Goal: Transaction & Acquisition: Purchase product/service

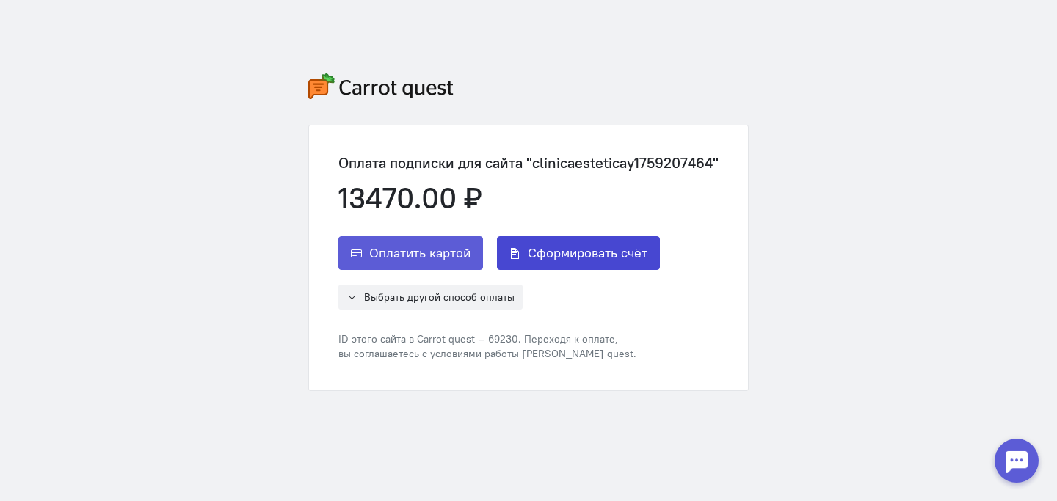
click at [545, 262] on span "Сформировать счёт" at bounding box center [588, 253] width 120 height 18
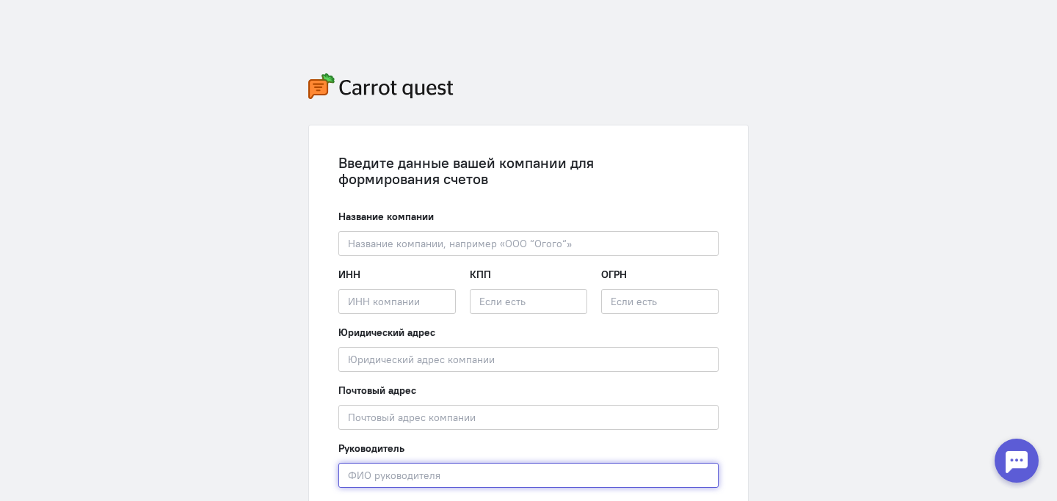
click at [449, 475] on input "text" at bounding box center [528, 475] width 380 height 25
paste input "[PERSON_NAME]С"
type input "[PERSON_NAME]"
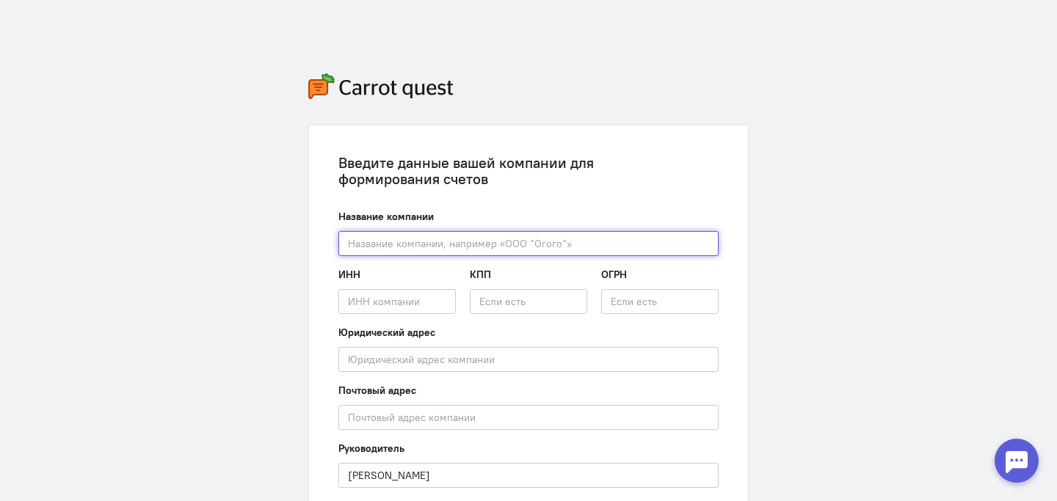
click at [477, 244] on input "text" at bounding box center [528, 243] width 380 height 25
paste input "«КЛИНИКА ДОКТОРА [PERSON_NAME]»"
type input "ООО «КЛИНИКА ДОКТОРА [PERSON_NAME]»"
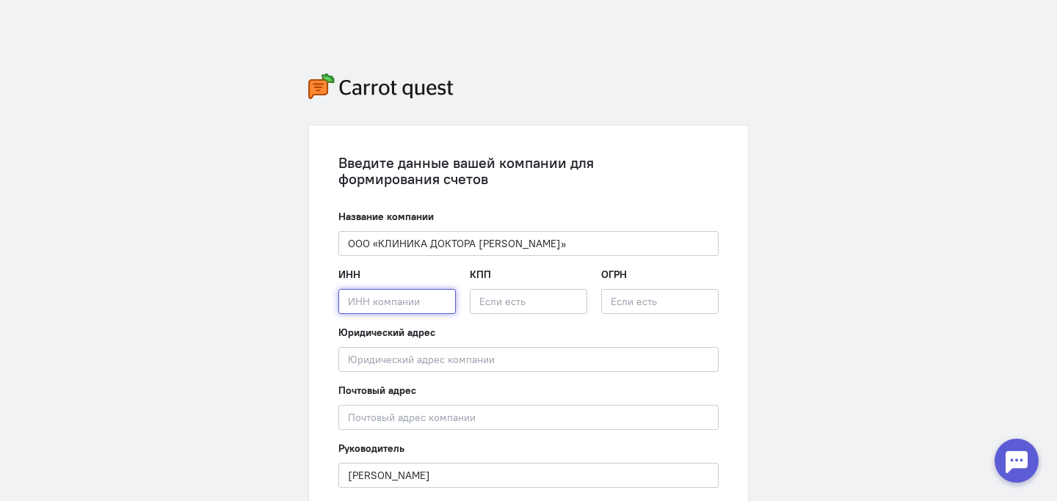
click at [414, 305] on input "text" at bounding box center [396, 301] width 117 height 25
paste input "7453362330"
type input "7453362330"
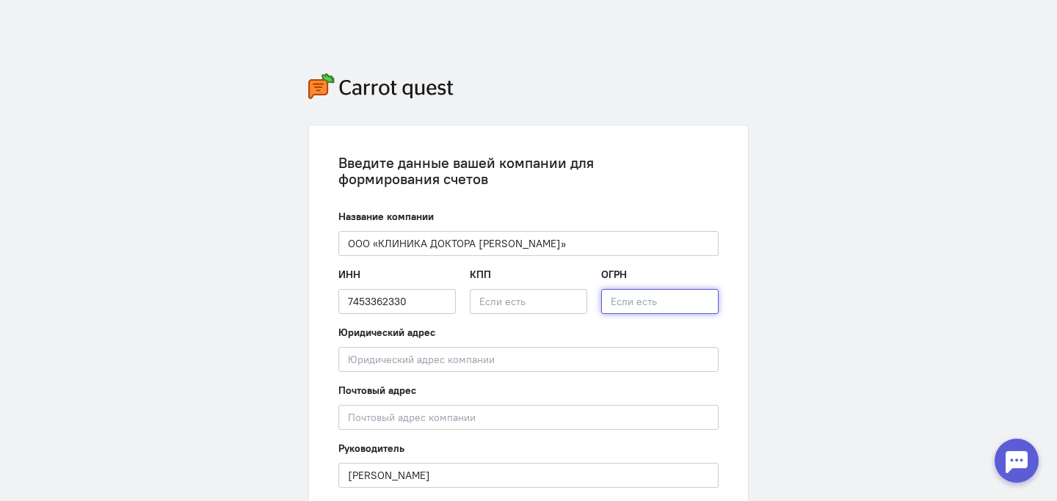
click at [624, 303] on input "text" at bounding box center [659, 301] width 117 height 25
paste input "1247400032770"
type input "1247400032770"
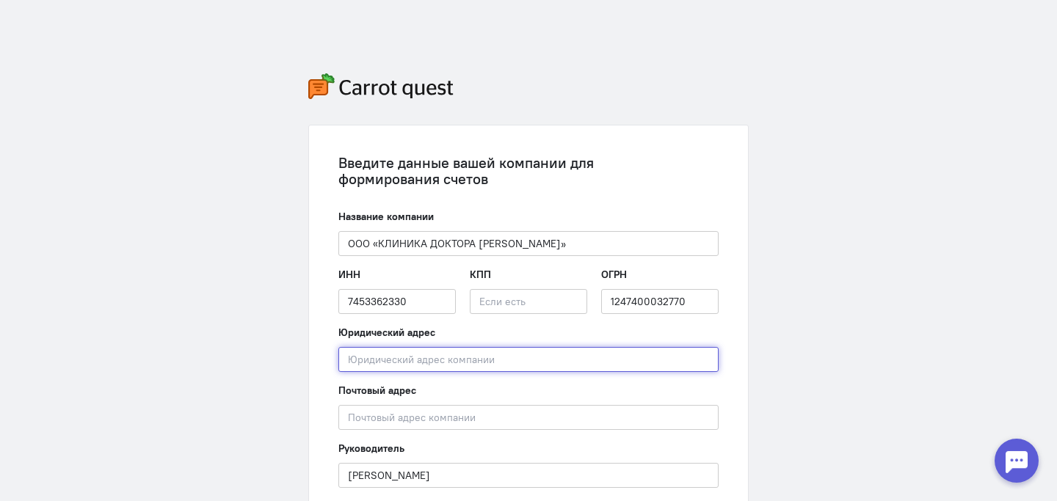
click at [376, 352] on input "text" at bounding box center [528, 359] width 380 height 25
paste input "[STREET_ADDRESS][PERSON_NAME]», помещение №9"
type input "[STREET_ADDRESS][PERSON_NAME]», помещение №9"
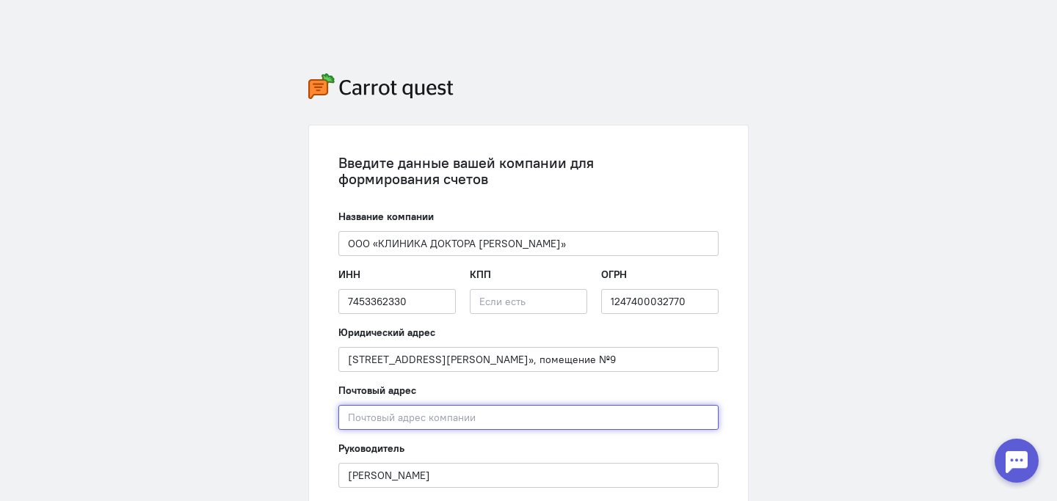
click at [431, 413] on input "text" at bounding box center [528, 417] width 380 height 25
paste input "[STREET_ADDRESS][PERSON_NAME]», помещение №9"
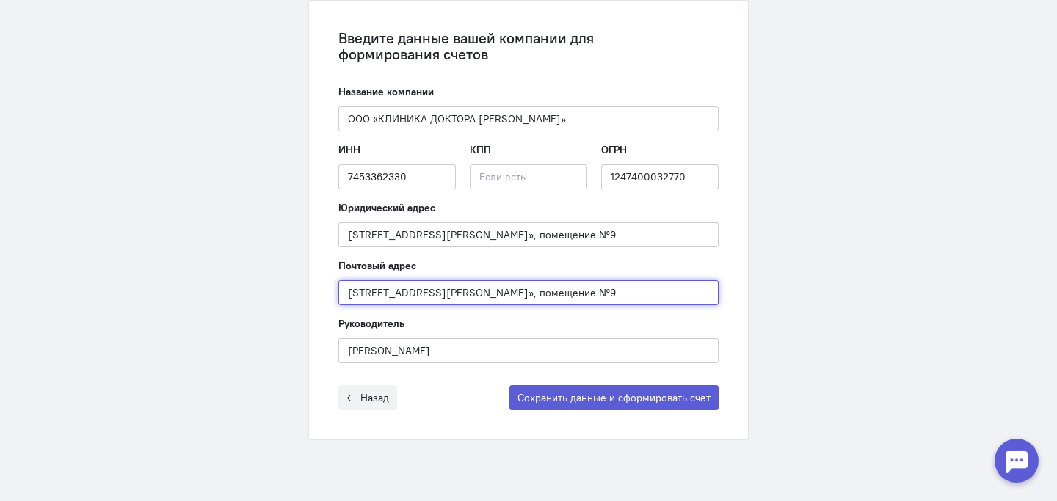
scroll to position [137, 0]
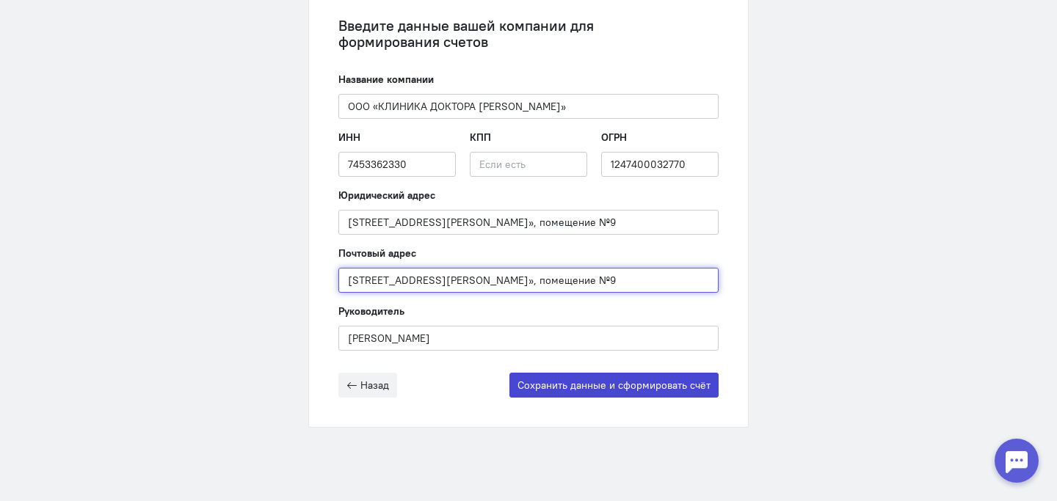
type input "[STREET_ADDRESS][PERSON_NAME]», помещение №9"
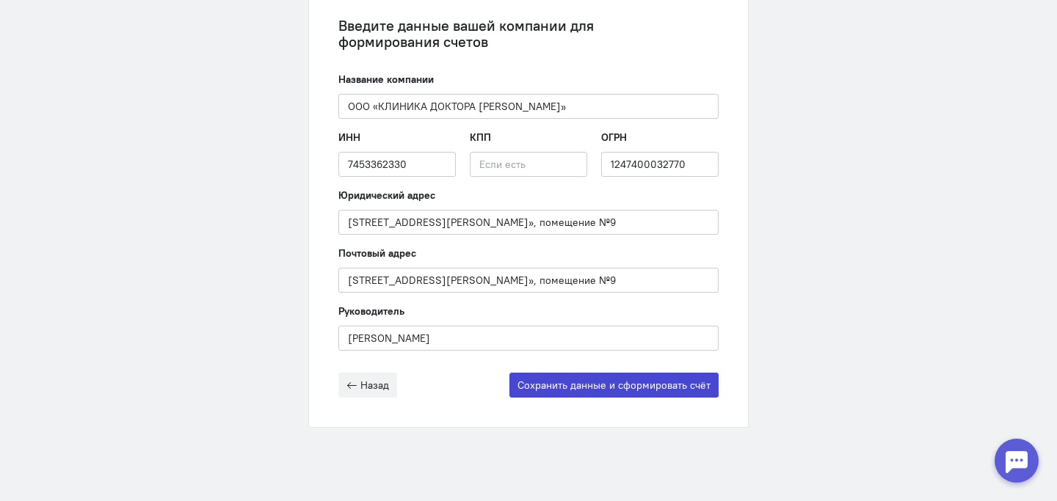
click at [546, 391] on button "Сохранить данные и сформировать счёт" at bounding box center [613, 385] width 209 height 25
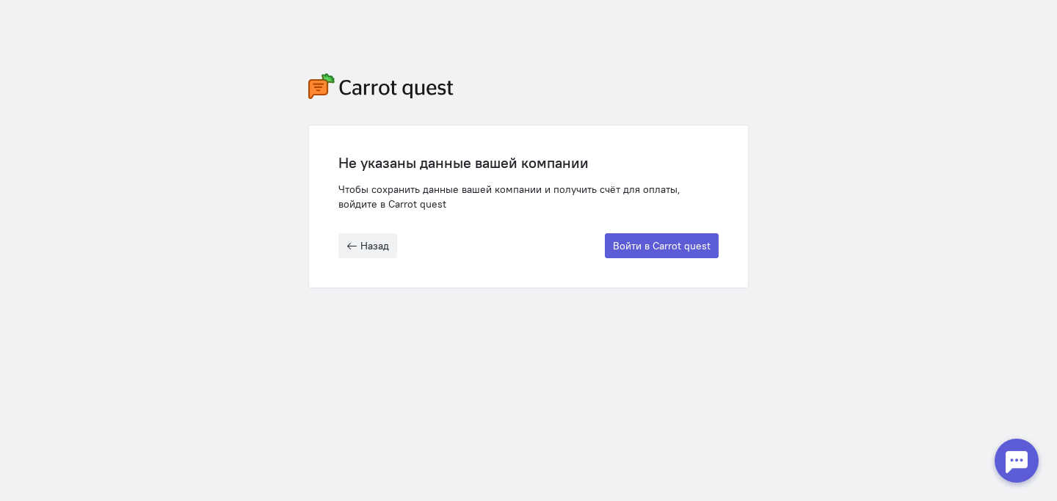
scroll to position [0, 0]
click at [631, 239] on button "Войти в Carrot quest" at bounding box center [662, 245] width 114 height 25
